Goal: Information Seeking & Learning: Check status

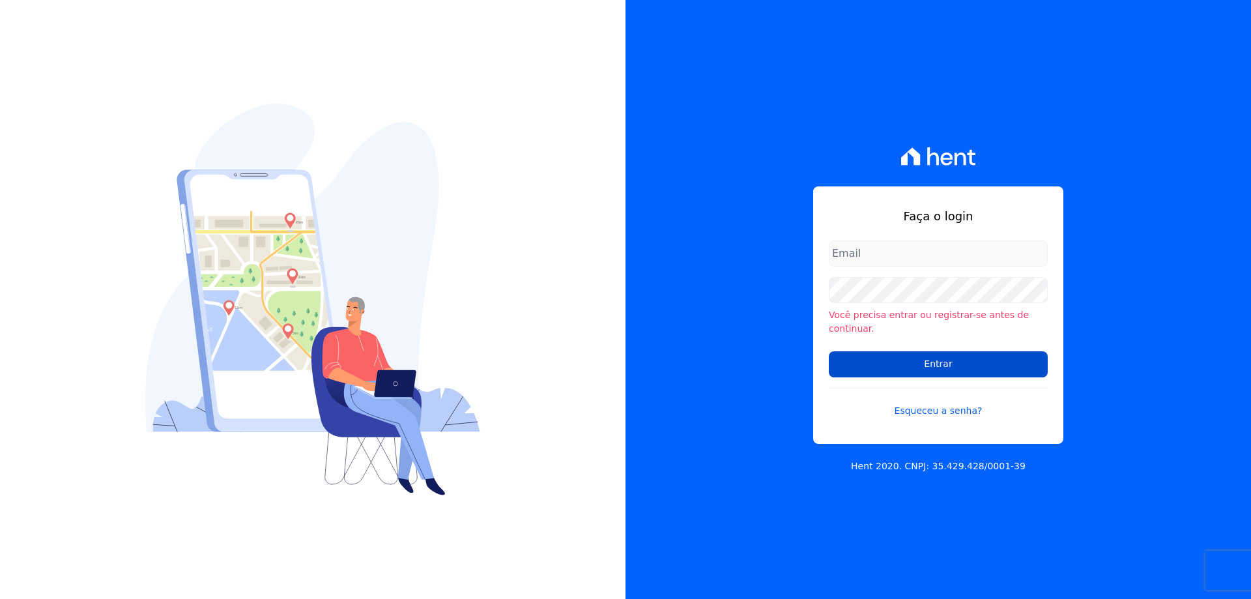
type input "[PERSON_NAME][EMAIL_ADDRESS][PERSON_NAME][DOMAIN_NAME]"
click at [931, 351] on input "Entrar" at bounding box center [938, 364] width 219 height 26
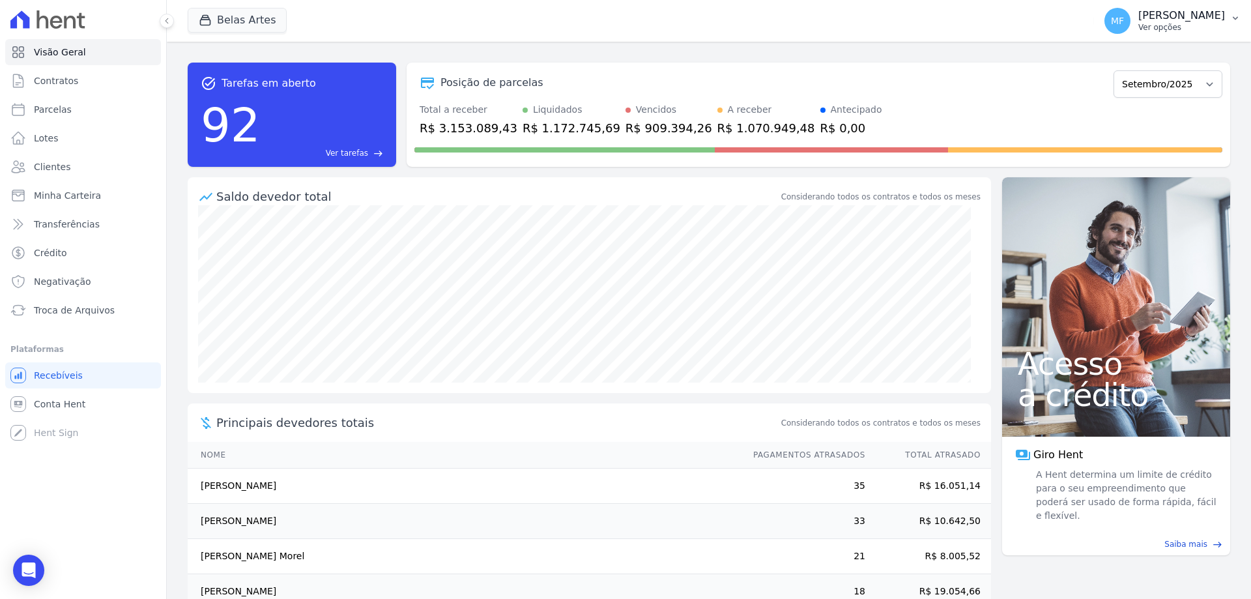
click at [1164, 23] on p "Ver opções" at bounding box center [1181, 27] width 87 height 10
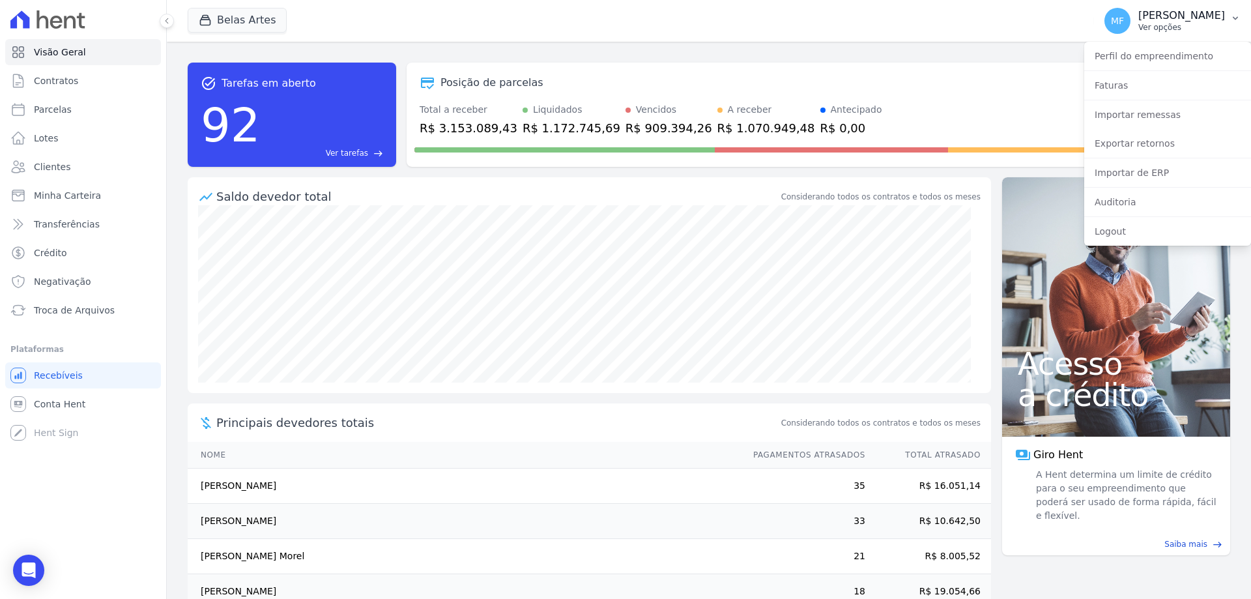
click at [1156, 17] on p "[PERSON_NAME]" at bounding box center [1181, 15] width 87 height 13
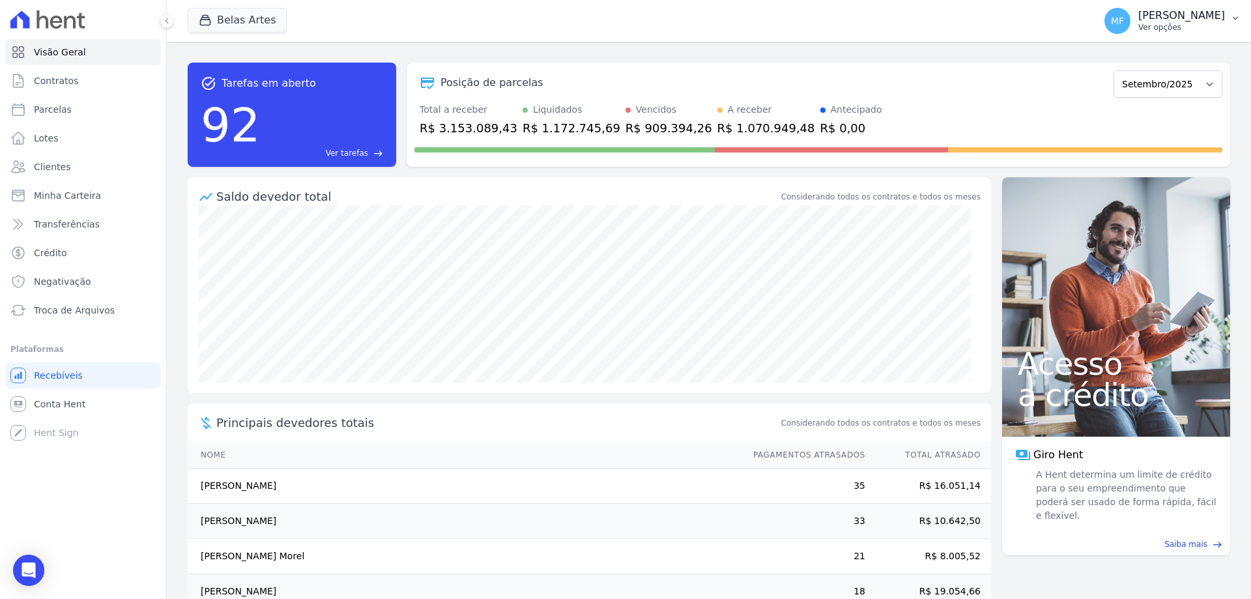
click at [1148, 21] on p "[PERSON_NAME]" at bounding box center [1181, 15] width 87 height 13
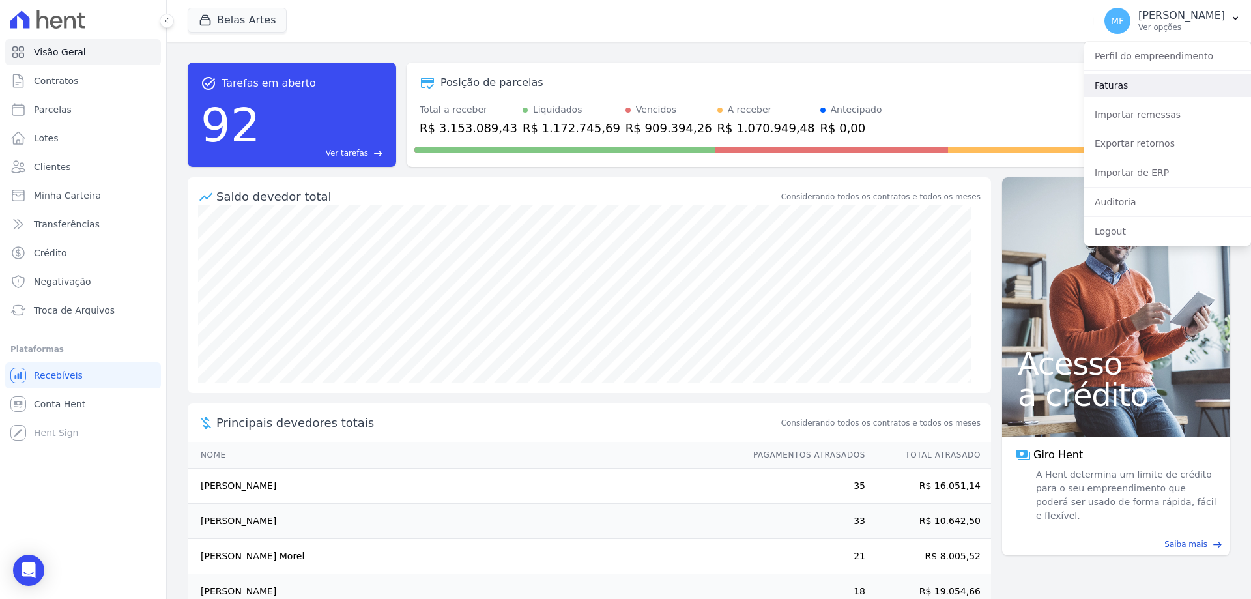
click at [1123, 82] on link "Faturas" at bounding box center [1167, 85] width 167 height 23
click at [1121, 85] on link "Faturas" at bounding box center [1167, 85] width 167 height 23
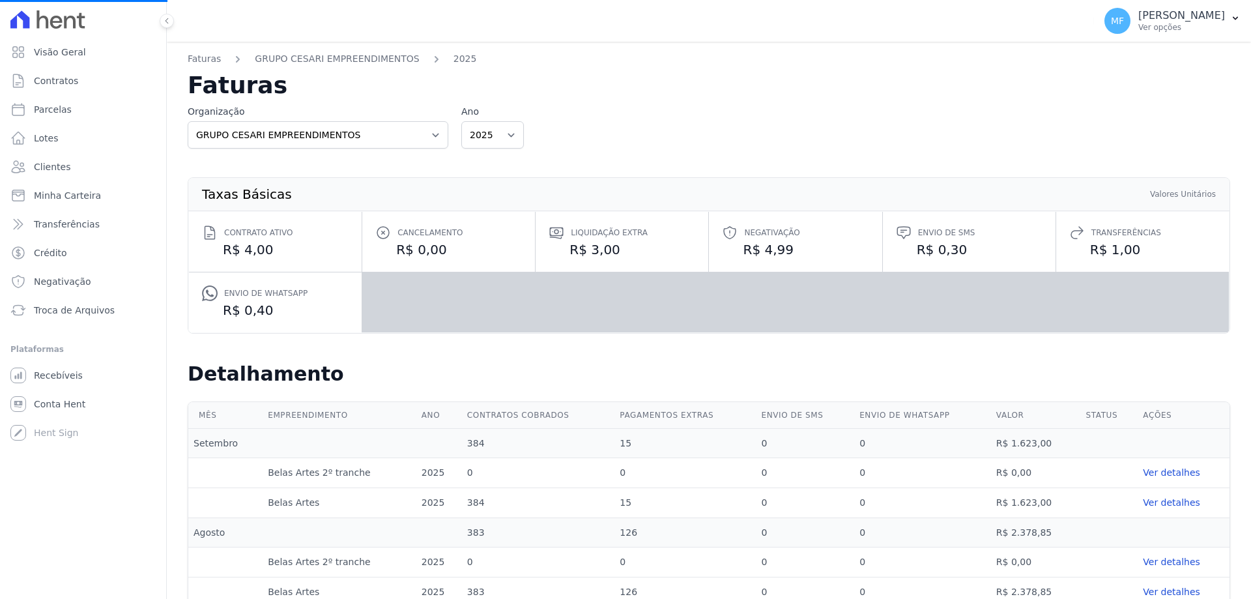
click at [1131, 85] on h2 "Faturas" at bounding box center [709, 85] width 1042 height 23
click at [498, 149] on div "Taxas Básicas Valores Unitários Contrato ativo R$ 4,00 Cancelamento R$ 0,00 Liq…" at bounding box center [709, 256] width 1042 height 214
click at [498, 144] on select "2025 2024" at bounding box center [492, 134] width 63 height 27
click at [498, 139] on select "2025 2024" at bounding box center [492, 134] width 63 height 27
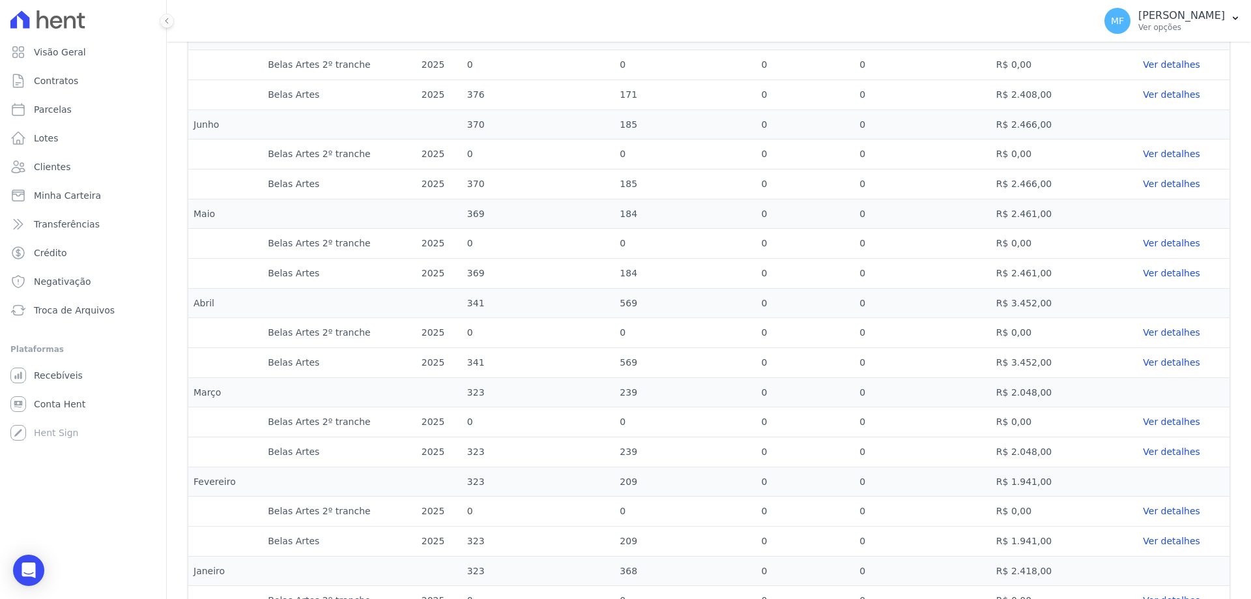
scroll to position [659, 0]
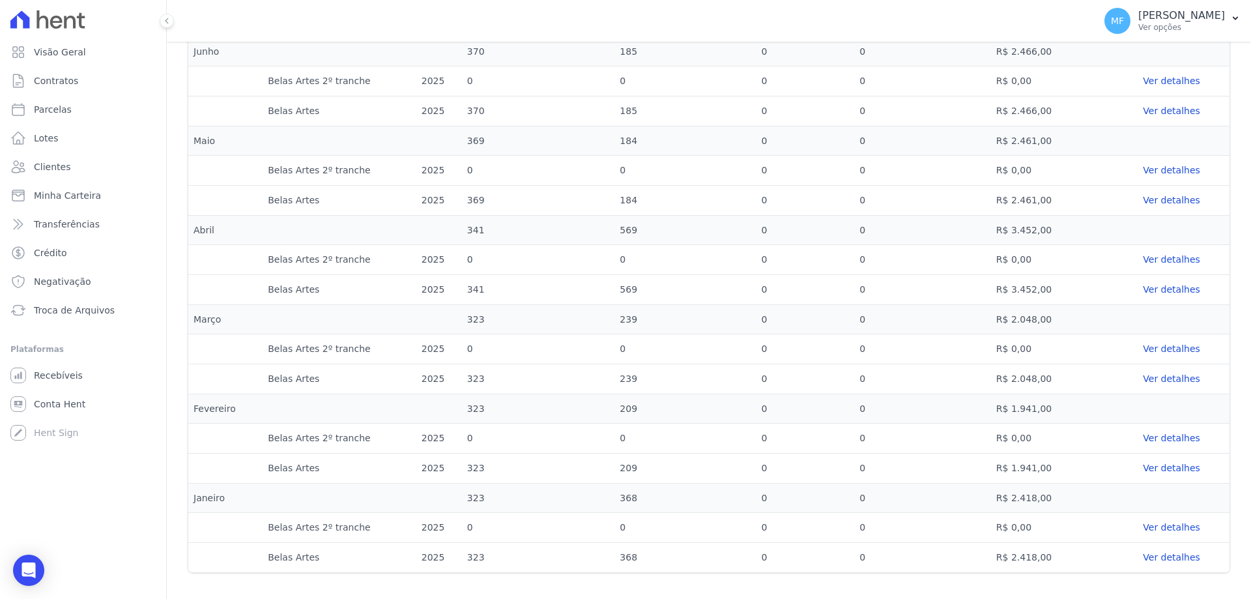
click at [1154, 557] on link "Ver detalhes" at bounding box center [1183, 557] width 81 height 14
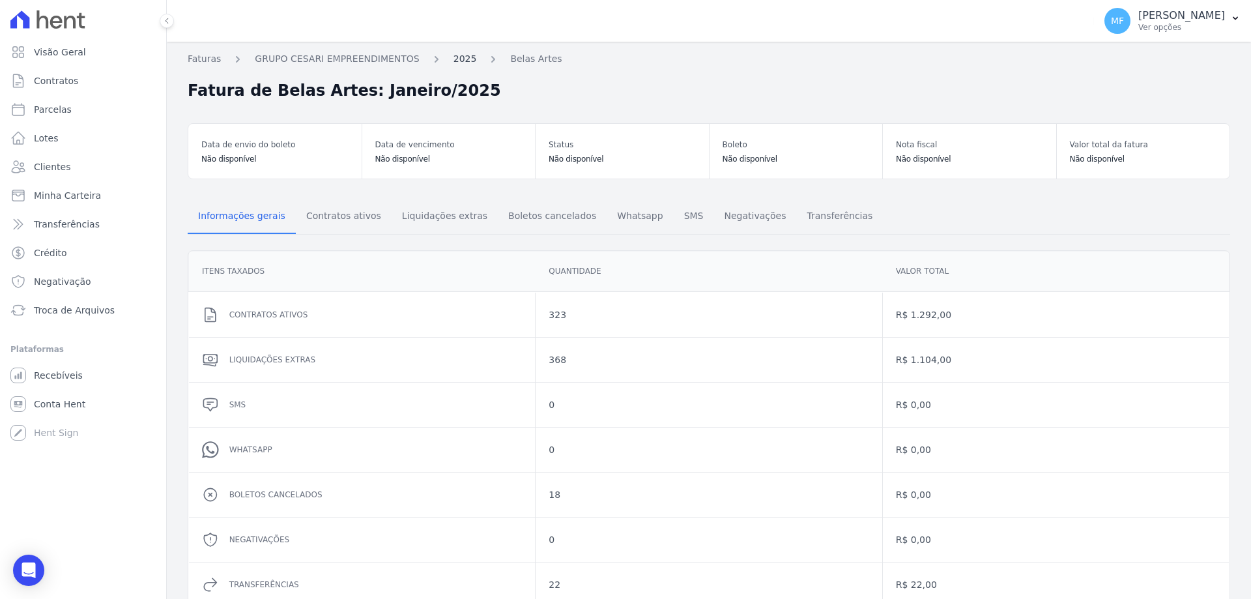
click at [453, 60] on link "2025" at bounding box center [464, 59] width 23 height 14
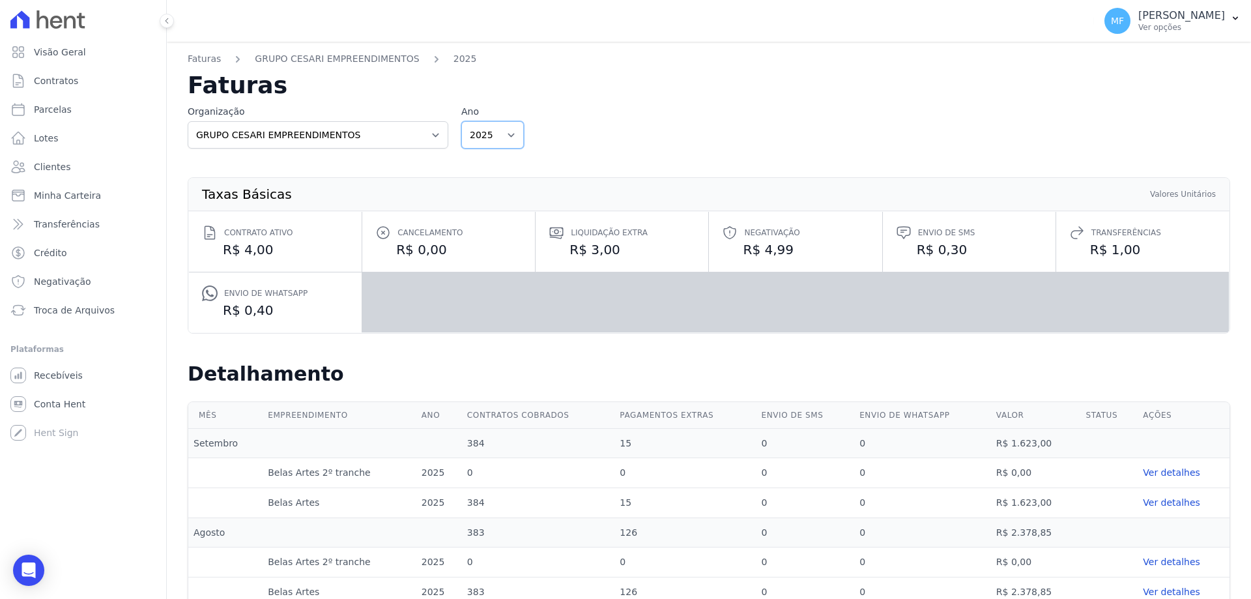
click at [479, 138] on select "2025 2024" at bounding box center [492, 134] width 63 height 27
select select "2024"
click at [461, 121] on select "2025 2024" at bounding box center [492, 134] width 63 height 27
